Goal: Task Accomplishment & Management: Use online tool/utility

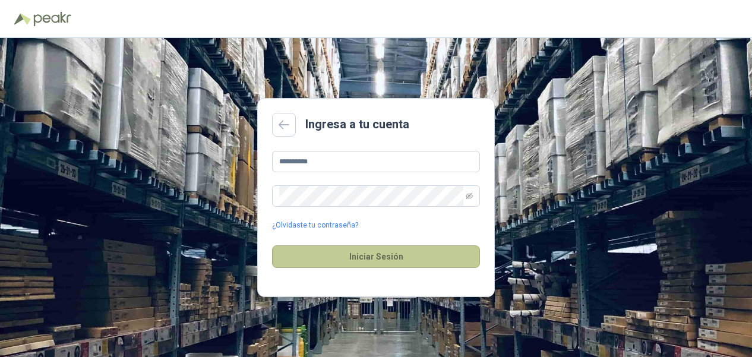
click at [389, 263] on button "Iniciar Sesión" at bounding box center [376, 256] width 208 height 23
click at [383, 257] on button "Iniciar Sesión" at bounding box center [376, 256] width 208 height 23
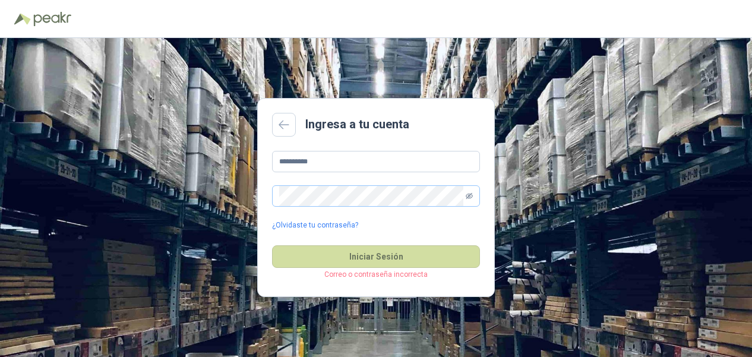
click at [468, 197] on icon "eye-invisible" at bounding box center [469, 195] width 7 height 7
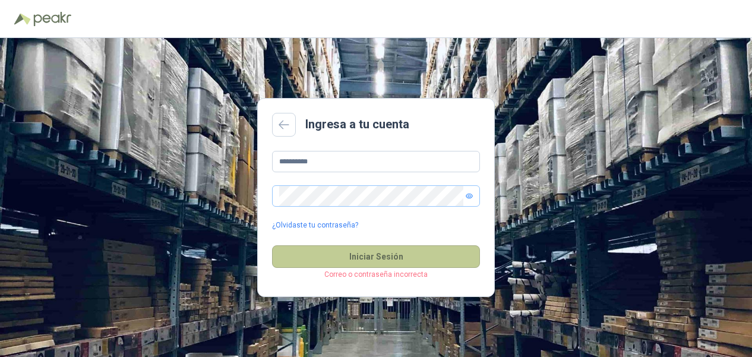
click at [374, 254] on button "Iniciar Sesión" at bounding box center [376, 256] width 208 height 23
click at [379, 258] on button "Iniciar Sesión" at bounding box center [376, 256] width 208 height 23
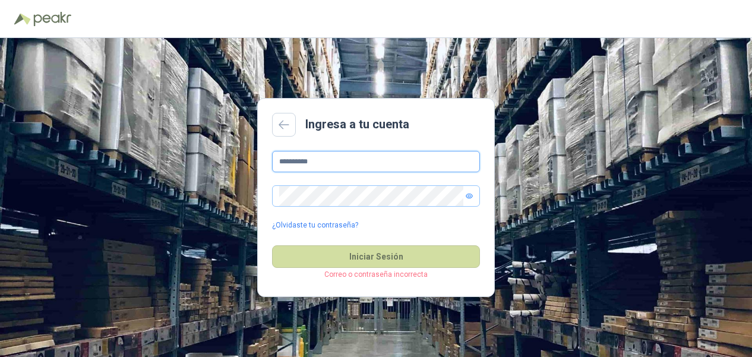
click at [330, 160] on input "**********" at bounding box center [376, 161] width 208 height 21
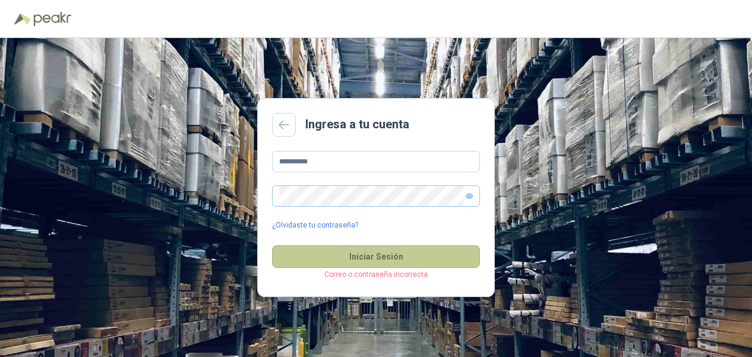
click at [384, 251] on button "Iniciar Sesión" at bounding box center [376, 256] width 208 height 23
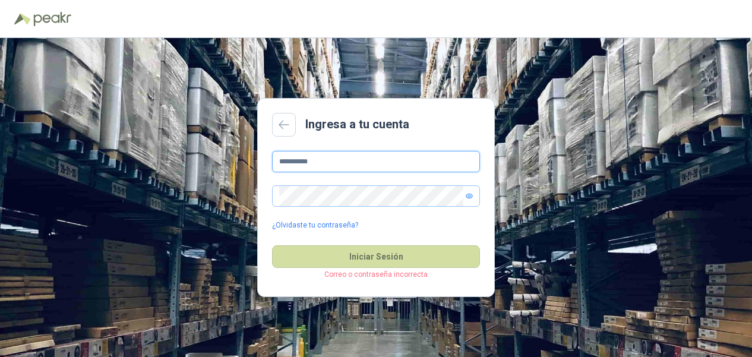
click at [352, 160] on input "**********" at bounding box center [376, 161] width 208 height 21
type input "*"
type input "**********"
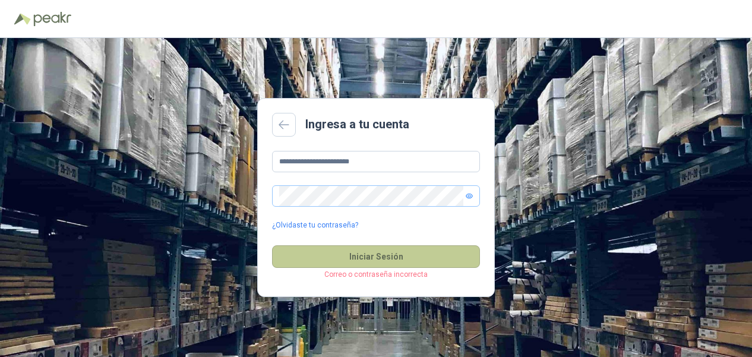
click at [380, 257] on button "Iniciar Sesión" at bounding box center [376, 256] width 208 height 23
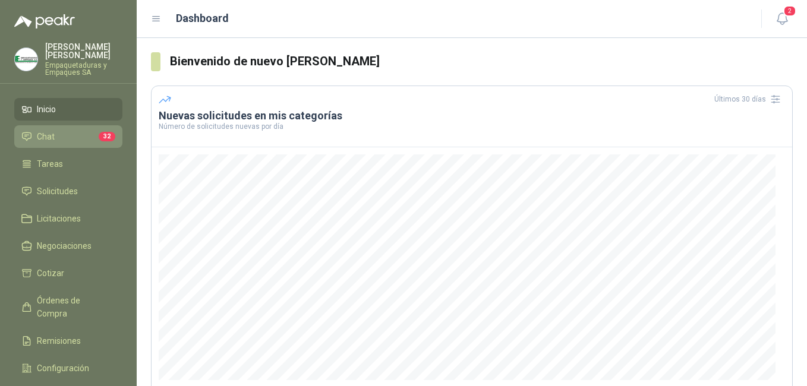
click at [60, 130] on li "Chat 32" at bounding box center [68, 136] width 94 height 13
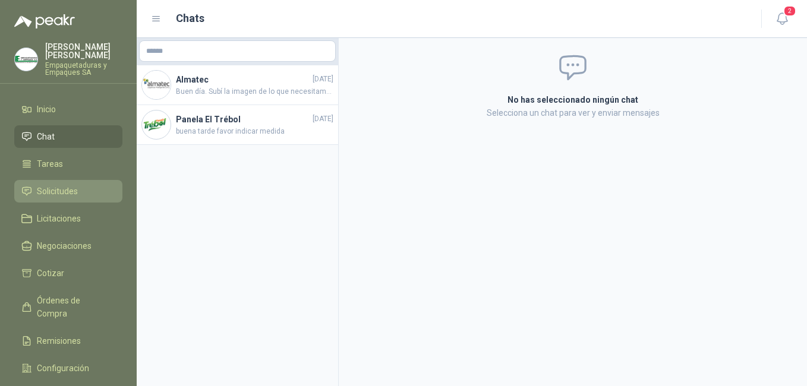
click at [64, 185] on span "Solicitudes" at bounding box center [57, 191] width 41 height 13
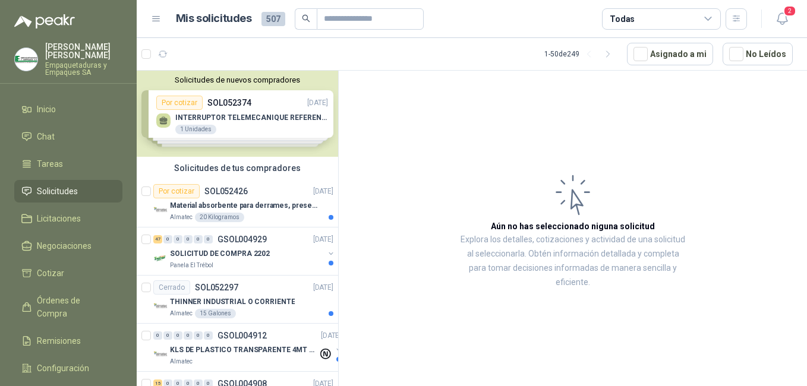
drag, startPoint x: 338, startPoint y: 89, endPoint x: 340, endPoint y: 101, distance: 12.6
click at [340, 101] on div "Solicitudes de nuevos compradores Por cotizar SOL052374 [DATE] INTERRUPTOR TELE…" at bounding box center [472, 230] width 670 height 320
drag, startPoint x: 340, startPoint y: 101, endPoint x: 341, endPoint y: 162, distance: 60.6
click at [341, 162] on article "Aún no has seleccionado niguna solicitud Explora los detalles, cotizaciones y a…" at bounding box center [573, 231] width 468 height 320
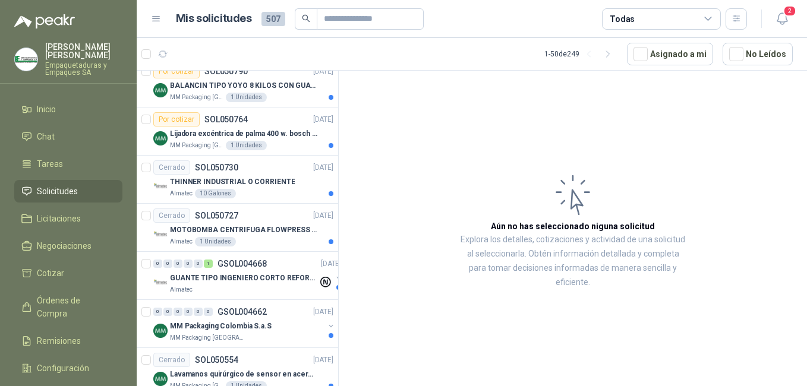
scroll to position [1183, 0]
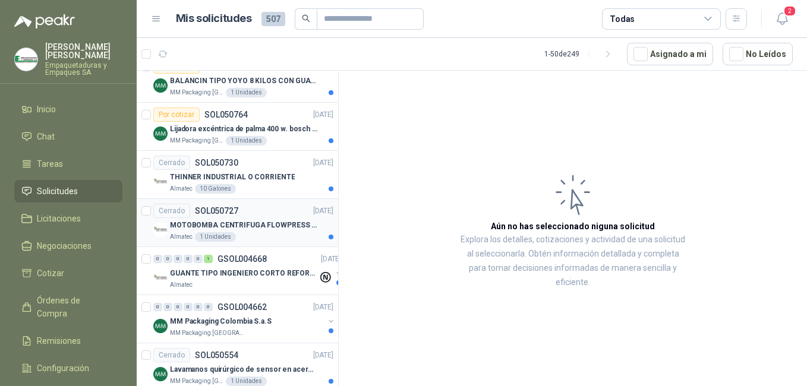
click at [269, 229] on p "MOTOBOMBA CENTRIFUGA FLOWPRESS 1.5HP-220" at bounding box center [244, 225] width 148 height 11
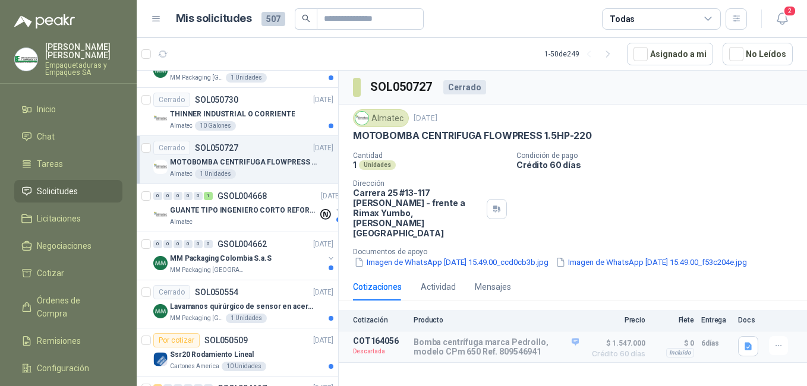
scroll to position [1271, 0]
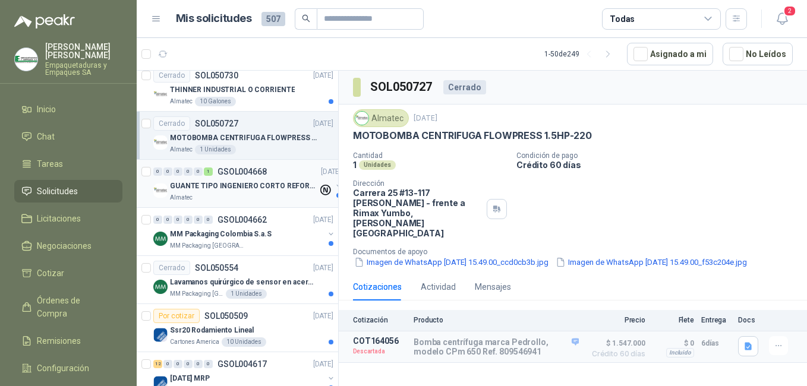
click at [267, 186] on p "GUANTE TIPO INGENIERO CORTO REFORZADO" at bounding box center [244, 186] width 148 height 11
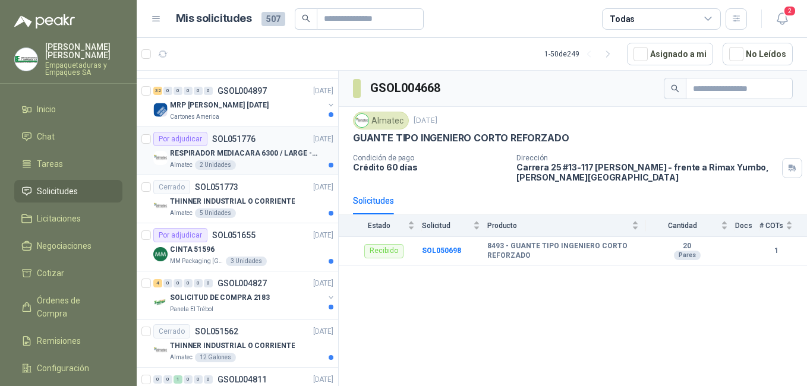
scroll to position [573, 0]
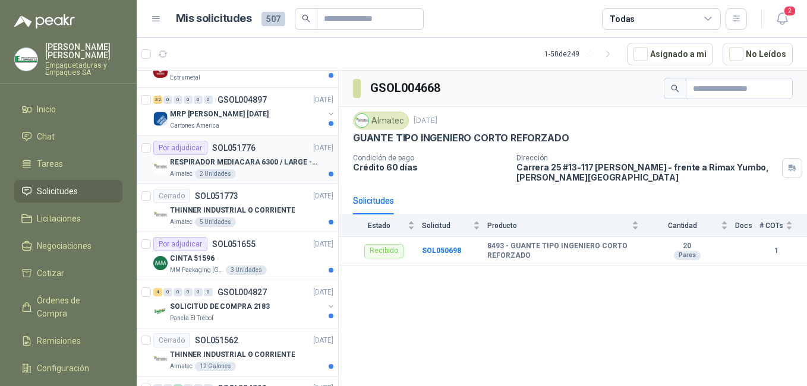
click at [225, 149] on p "SOL051776" at bounding box center [233, 148] width 43 height 8
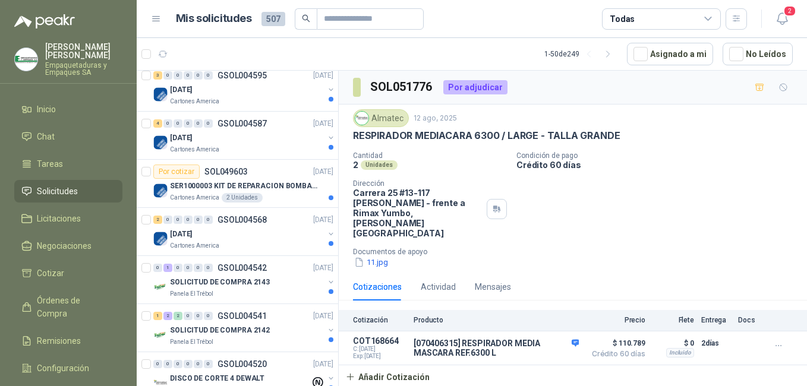
scroll to position [1862, 0]
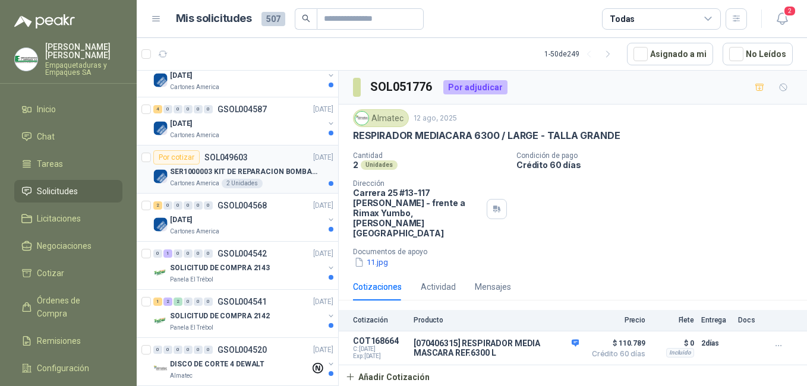
click at [254, 170] on p "SER1000003 KIT DE REPARACION BOMBA WILDEN" at bounding box center [244, 171] width 148 height 11
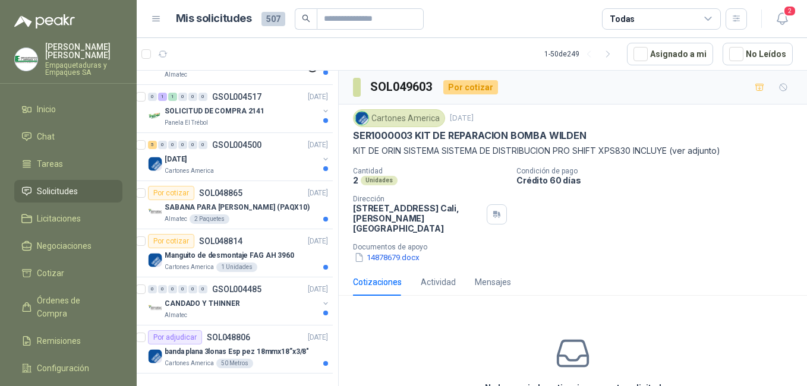
scroll to position [2221, 15]
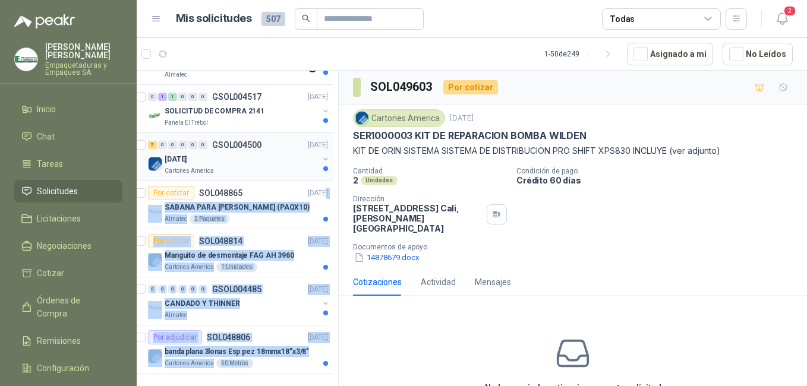
drag, startPoint x: 327, startPoint y: 362, endPoint x: 299, endPoint y: 162, distance: 202.1
click at [299, 163] on div "Solicitudes de nuevos compradores Por cotizar SOL052374 [DATE] INTERRUPTOR TELE…" at bounding box center [238, 231] width 202 height 320
drag, startPoint x: 299, startPoint y: 162, endPoint x: 318, endPoint y: 258, distance: 98.2
click at [318, 258] on div "Solicitudes de nuevos compradores Por cotizar SOL052374 [DATE] INTERRUPTOR TELE…" at bounding box center [238, 231] width 202 height 320
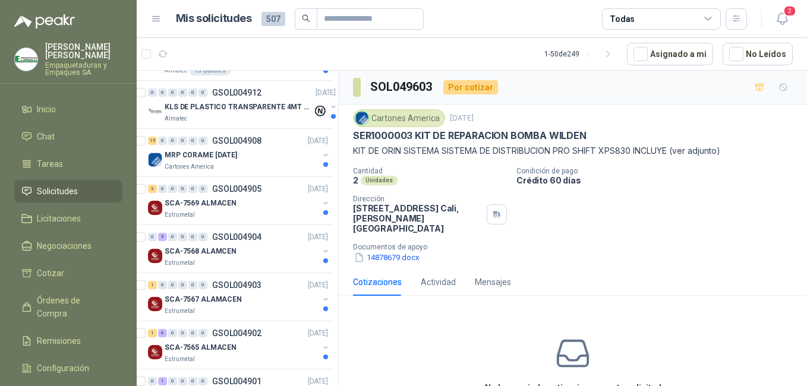
scroll to position [0, 15]
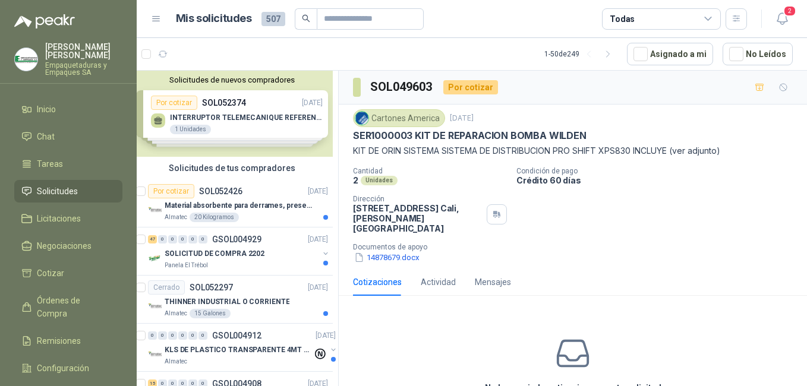
click at [251, 118] on div "Solicitudes de nuevos compradores Por cotizar SOL052374 [DATE] INTERRUPTOR TELE…" at bounding box center [231, 114] width 201 height 86
